Goal: Use online tool/utility: Utilize a website feature to perform a specific function

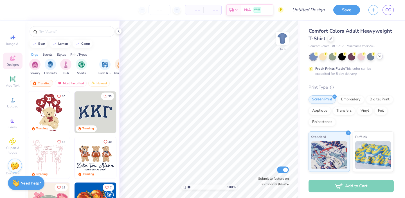
click at [380, 57] on icon at bounding box center [379, 56] width 4 height 4
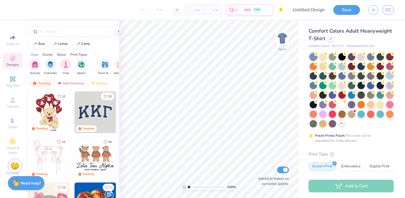
click at [390, 76] on div at bounding box center [389, 75] width 7 height 7
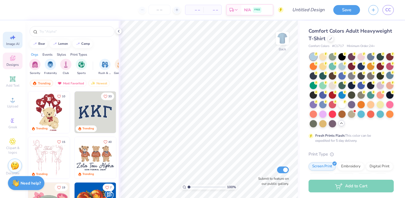
click at [10, 33] on div "Image AI" at bounding box center [13, 40] width 20 height 17
select select "4"
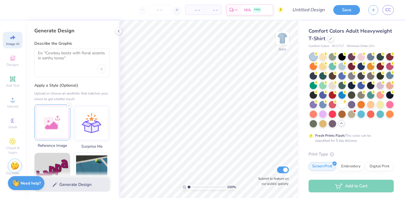
click at [52, 118] on div at bounding box center [52, 122] width 36 height 36
click at [58, 48] on div "Describe the Graphic" at bounding box center [71, 59] width 75 height 36
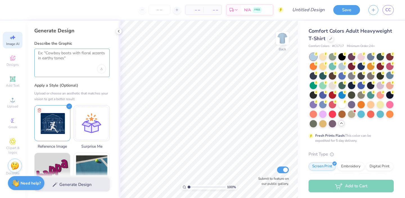
click at [58, 55] on textarea at bounding box center [72, 58] width 68 height 14
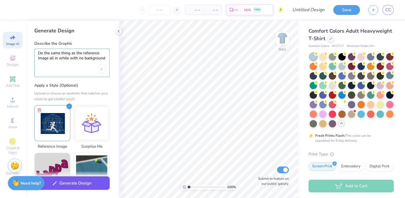
type textarea "Do the same thing as the reference image all in white with no background"
click at [78, 185] on button "Generate Design" at bounding box center [71, 183] width 75 height 14
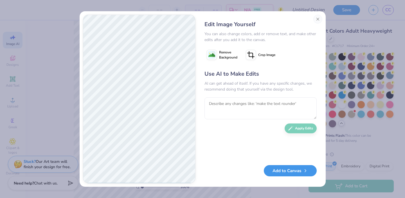
click at [275, 171] on button "Add to Canvas" at bounding box center [290, 171] width 53 height 12
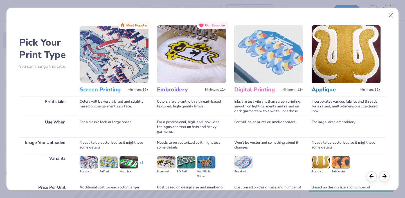
scroll to position [54, 0]
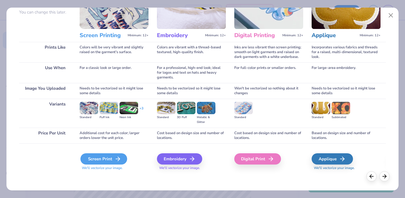
click at [99, 162] on div "Screen Print" at bounding box center [103, 158] width 47 height 11
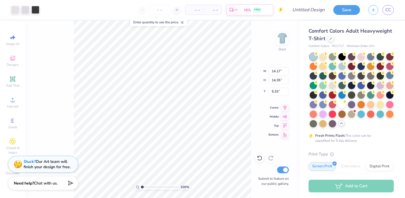
type input "5.17"
type input "5.24"
type input "2.59"
